Goal: Find contact information: Find contact information

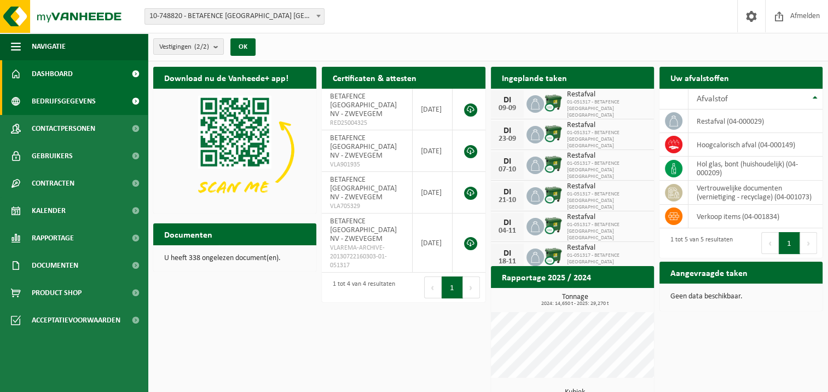
click at [50, 102] on span "Bedrijfsgegevens" at bounding box center [64, 101] width 64 height 27
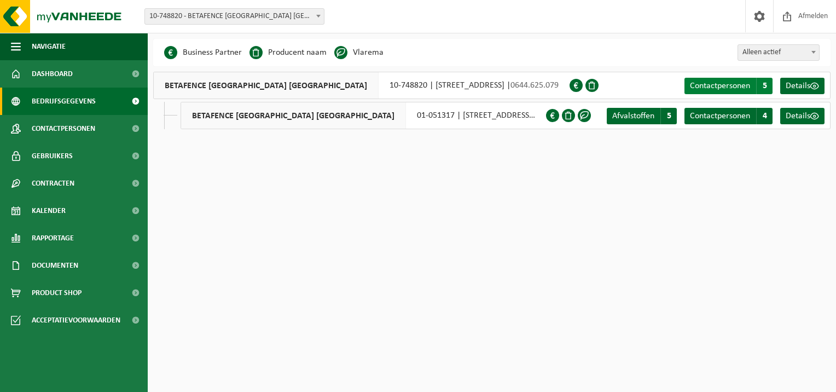
click at [739, 86] on span "Contactpersonen" at bounding box center [720, 86] width 60 height 9
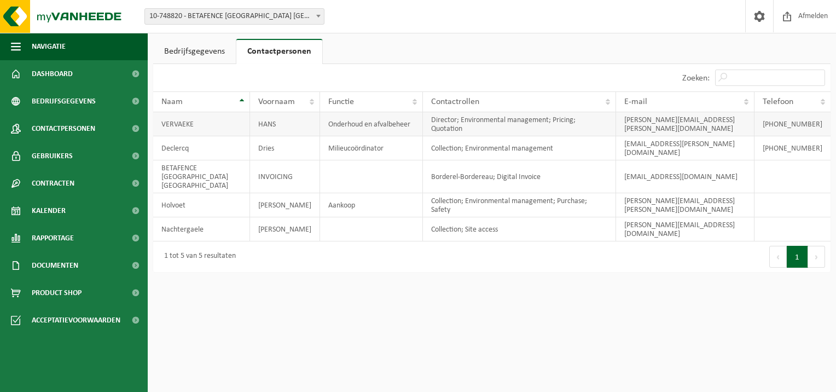
click at [385, 120] on td "Onderhoud en afvalbeheer" at bounding box center [371, 124] width 102 height 24
click at [173, 120] on td "VERVAEKE" at bounding box center [201, 124] width 97 height 24
drag, startPoint x: 161, startPoint y: 120, endPoint x: 189, endPoint y: 118, distance: 28.0
click at [189, 118] on td "VERVAEKE" at bounding box center [201, 124] width 97 height 24
click at [666, 122] on td "[PERSON_NAME][EMAIL_ADDRESS][DOMAIN_NAME]" at bounding box center [685, 124] width 138 height 24
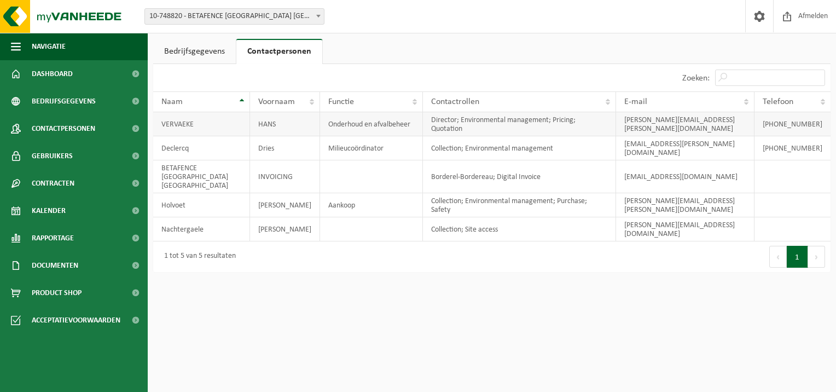
click at [208, 115] on td "VERVAEKE" at bounding box center [201, 124] width 97 height 24
click at [199, 120] on td "VERVAEKE" at bounding box center [201, 124] width 97 height 24
drag, startPoint x: 164, startPoint y: 120, endPoint x: 827, endPoint y: 116, distance: 663.1
click at [827, 116] on tr "VERVAEKE HANS Onderhoud en afvalbeheer Director; Environmental management; Pric…" at bounding box center [491, 124] width 677 height 24
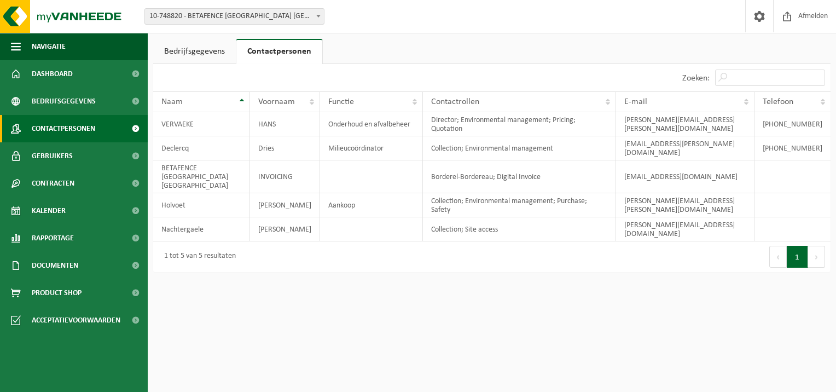
click at [78, 131] on span "Contactpersonen" at bounding box center [63, 128] width 63 height 27
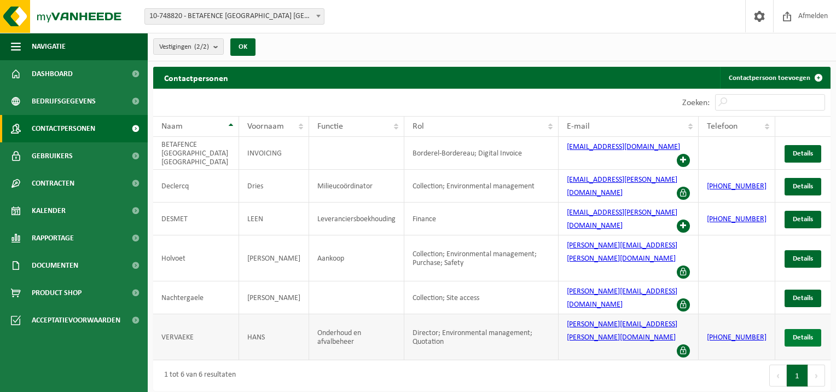
click at [796, 334] on span "Details" at bounding box center [803, 337] width 20 height 7
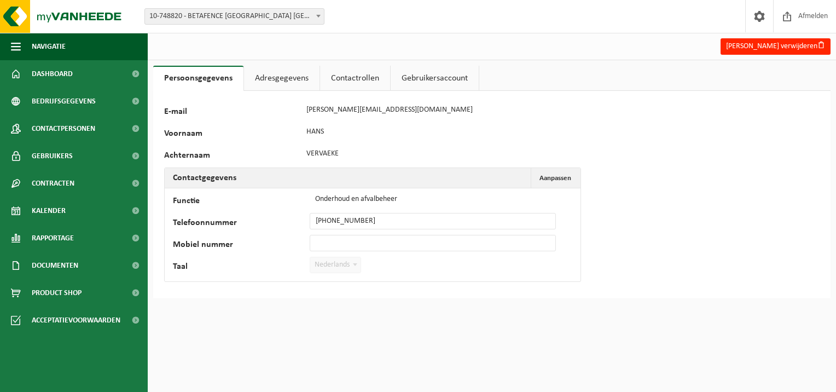
click at [298, 84] on link "Adresgegevens" at bounding box center [282, 78] width 76 height 25
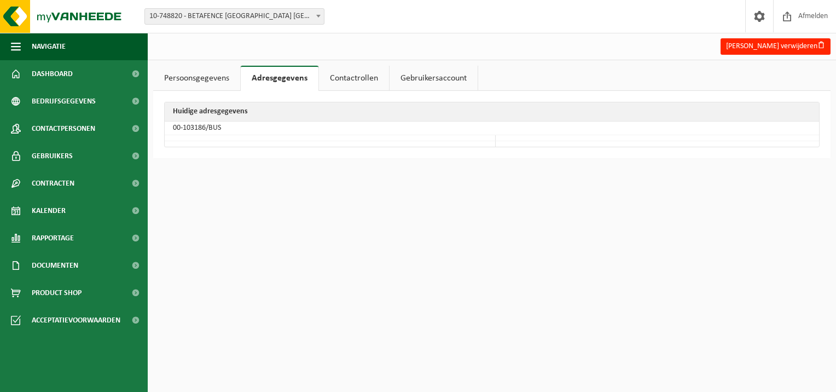
click at [365, 83] on link "Contactrollen" at bounding box center [354, 78] width 70 height 25
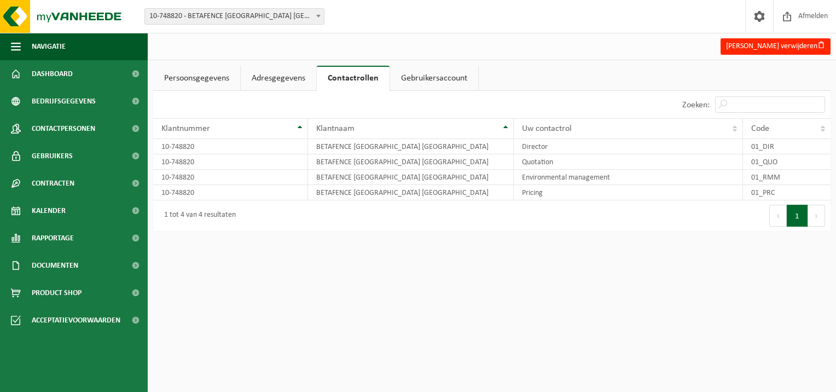
click at [435, 78] on link "Gebruikersaccount" at bounding box center [434, 78] width 88 height 25
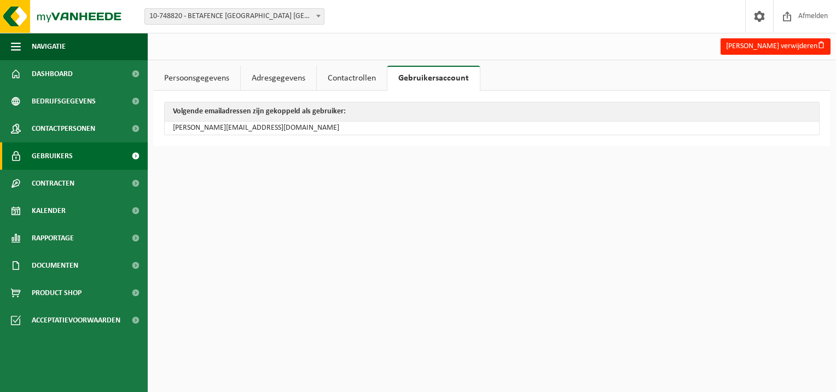
click at [54, 156] on span "Gebruikers" at bounding box center [52, 155] width 41 height 27
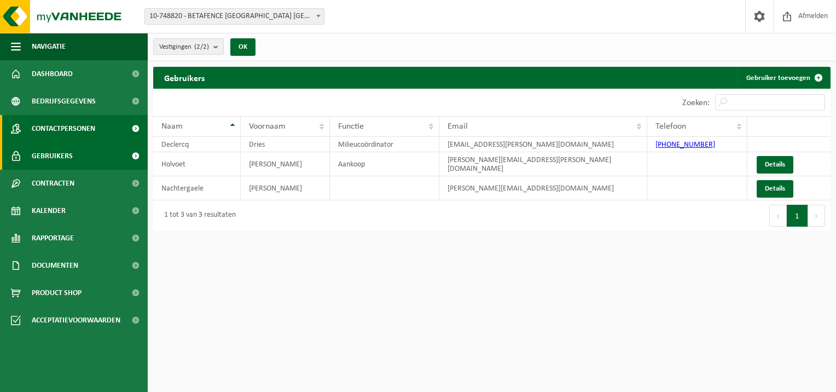
click at [60, 130] on span "Contactpersonen" at bounding box center [63, 128] width 63 height 27
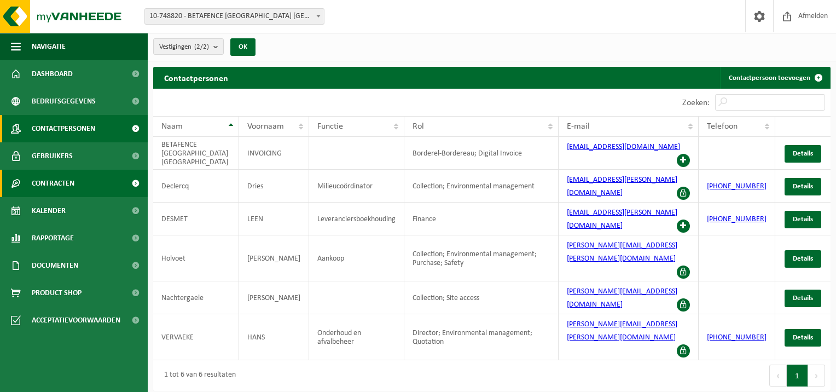
click at [78, 181] on link "Contracten" at bounding box center [74, 183] width 148 height 27
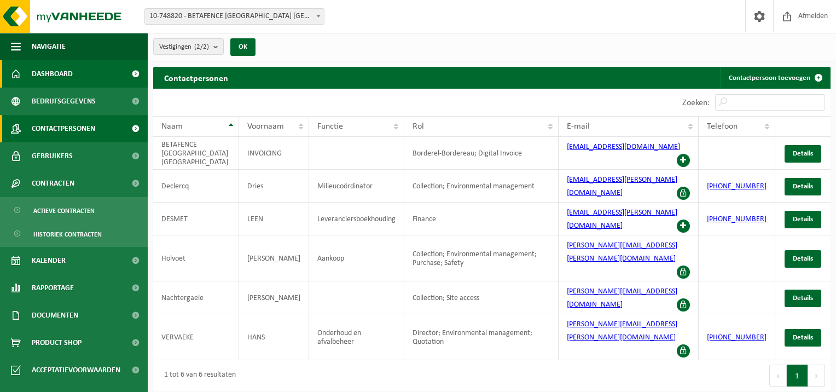
click at [70, 77] on span "Dashboard" at bounding box center [52, 73] width 41 height 27
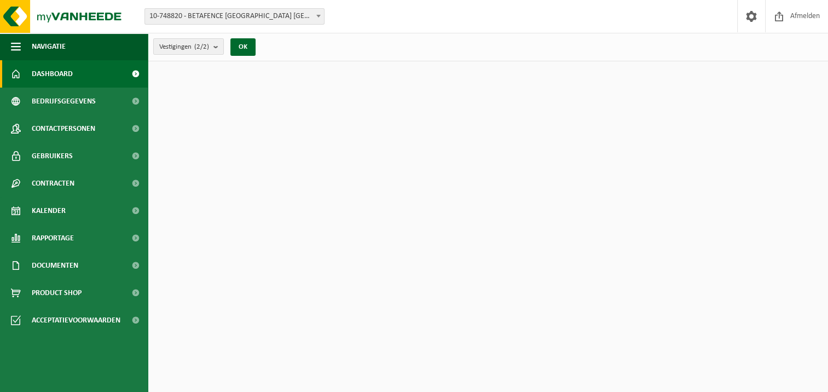
click at [74, 102] on span "Bedrijfsgegevens" at bounding box center [64, 101] width 64 height 27
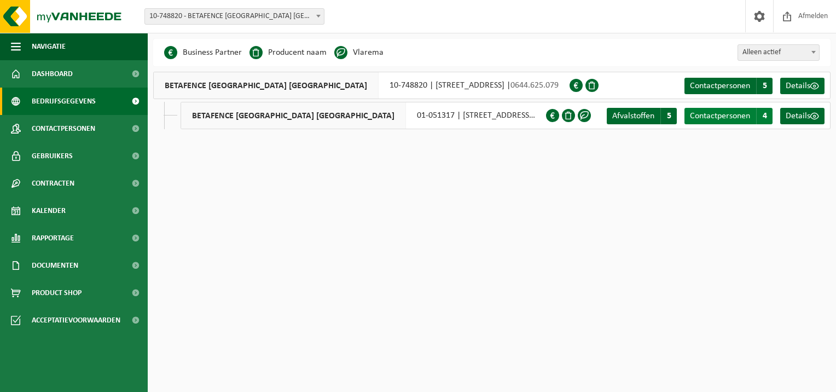
click at [735, 117] on span "Contactpersonen" at bounding box center [720, 116] width 60 height 9
click at [724, 86] on span "Contactpersonen" at bounding box center [720, 86] width 60 height 9
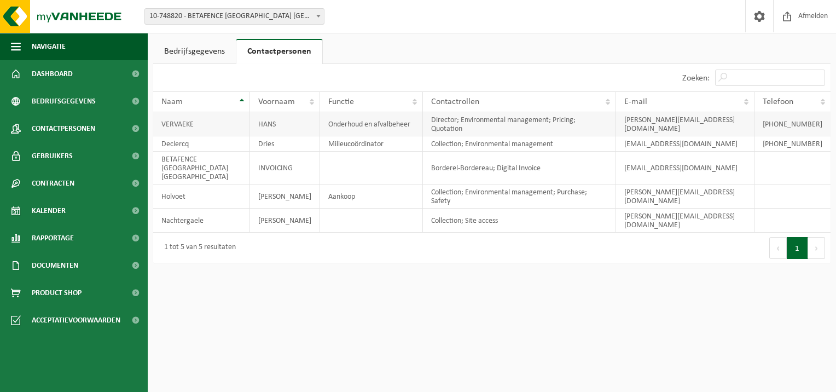
click at [324, 121] on td "Onderhoud en afvalbeheer" at bounding box center [371, 124] width 102 height 24
click at [810, 122] on td "[PHONE_NUMBER]" at bounding box center [792, 124] width 76 height 24
click at [822, 119] on td "[PHONE_NUMBER]" at bounding box center [792, 124] width 76 height 24
click at [821, 119] on td "[PHONE_NUMBER]" at bounding box center [792, 124] width 76 height 24
click at [577, 286] on html "Vestiging: 10-748820 - BETAFENCE [GEOGRAPHIC_DATA] [GEOGRAPHIC_DATA] - ZWEVEGEM…" at bounding box center [418, 196] width 836 height 392
